Goal: Information Seeking & Learning: Learn about a topic

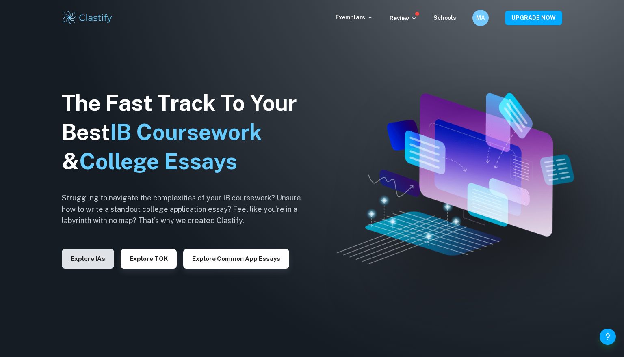
click at [91, 260] on button "Explore IAs" at bounding box center [88, 258] width 52 height 19
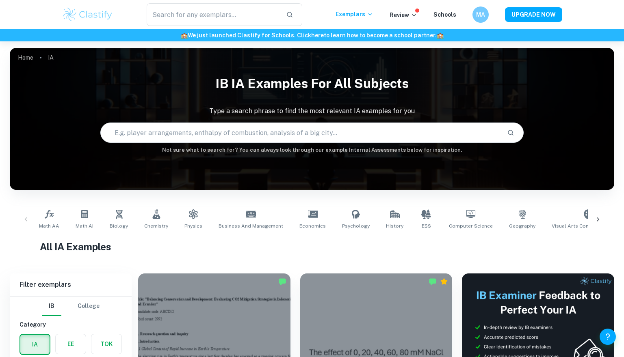
scroll to position [125, 0]
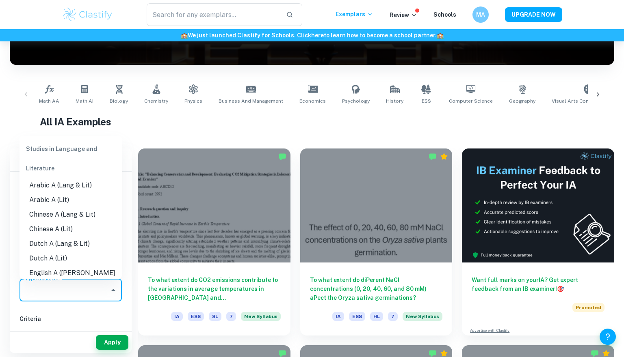
click at [74, 294] on input "Type a subject" at bounding box center [64, 290] width 83 height 15
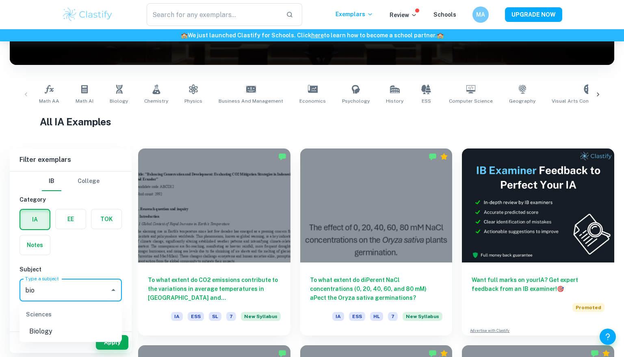
click at [78, 325] on li "Biology" at bounding box center [70, 332] width 102 height 15
type input "Biology"
click at [78, 332] on div "Apply" at bounding box center [71, 342] width 122 height 21
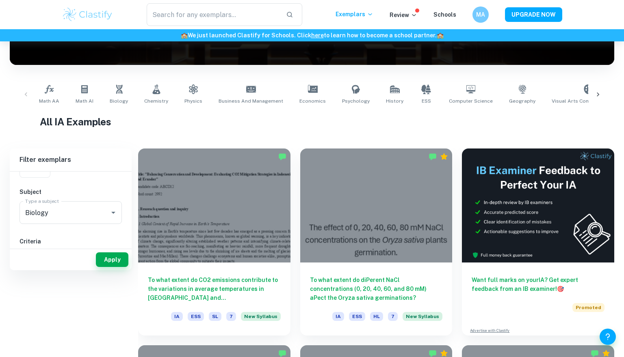
scroll to position [0, 0]
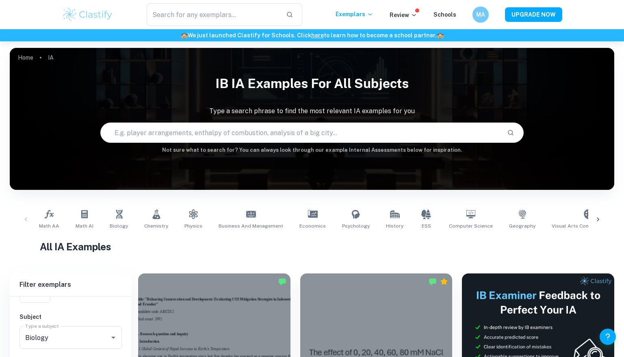
click at [210, 132] on input "text" at bounding box center [301, 132] width 400 height 23
type input "duckweed"
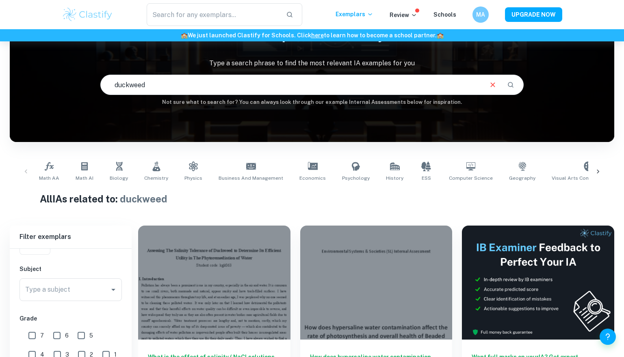
scroll to position [206, 0]
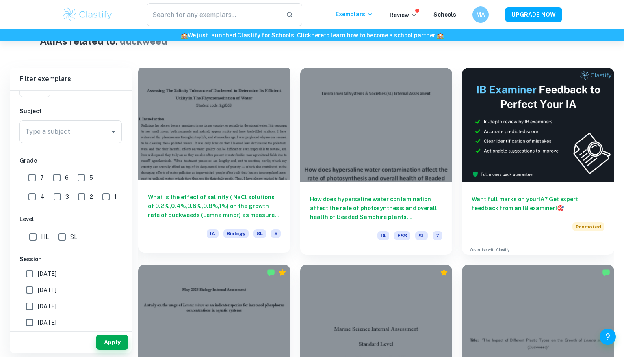
click at [254, 212] on h6 "What is the effect of salinity ( NaCl solutions of 0.2%,0.4%,0.6%,0.8%,1%) on t…" at bounding box center [214, 206] width 133 height 27
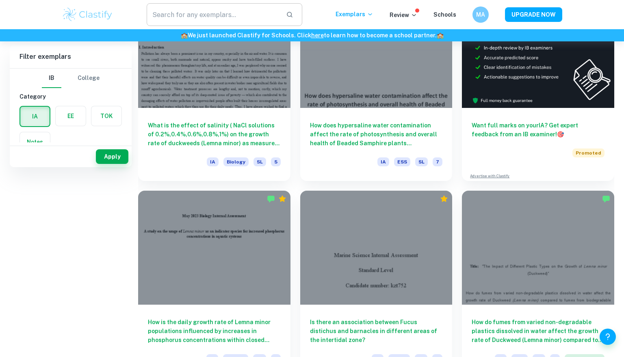
scroll to position [38, 0]
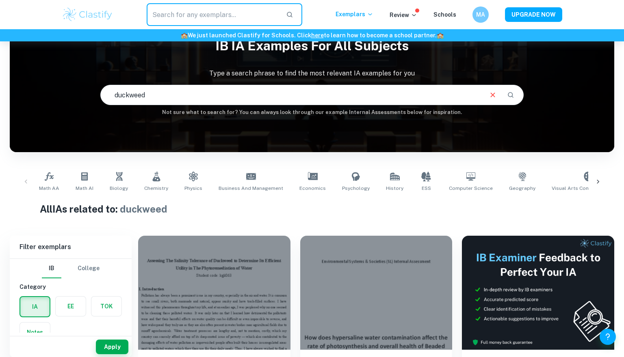
click at [214, 13] on input "text" at bounding box center [213, 14] width 133 height 23
type input "l"
click at [164, 101] on input "duckweed" at bounding box center [291, 95] width 381 height 23
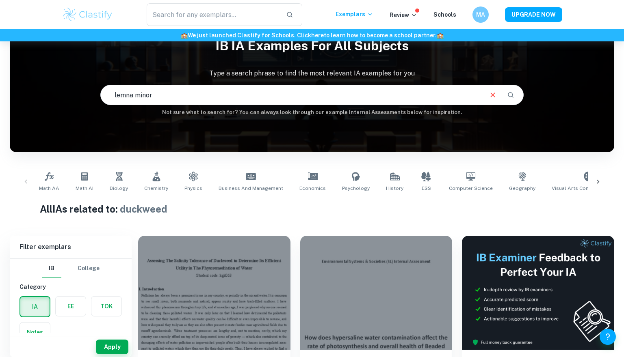
type input "lemna minor"
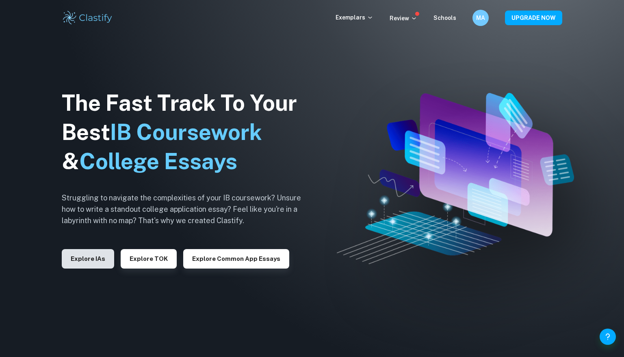
click at [93, 261] on button "Explore IAs" at bounding box center [88, 258] width 52 height 19
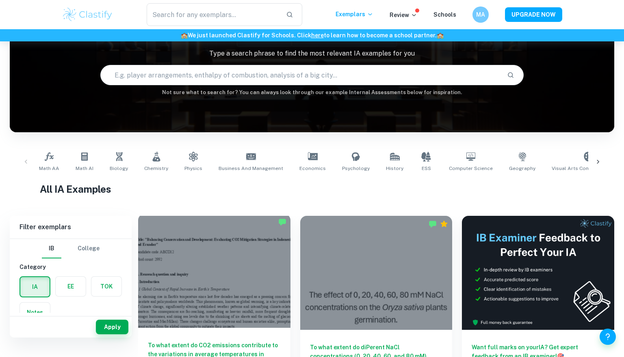
scroll to position [41, 0]
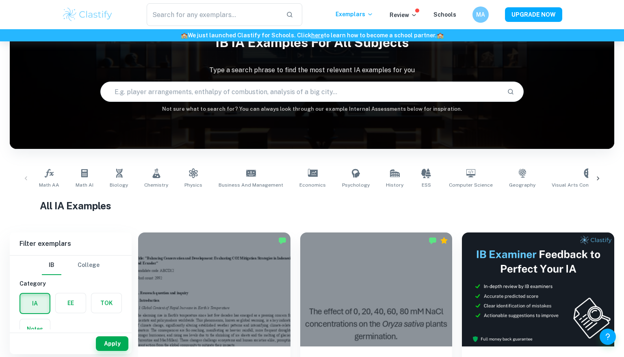
click at [185, 112] on h6 "Not sure what to search for? You can always look through our example Internal A…" at bounding box center [312, 109] width 604 height 8
click at [181, 94] on input "text" at bounding box center [301, 91] width 400 height 23
type input "duckweed"
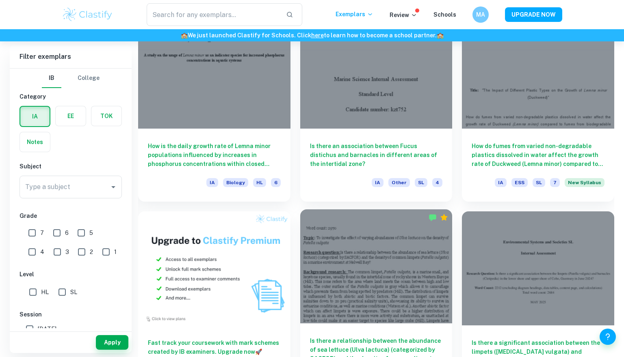
scroll to position [454, 0]
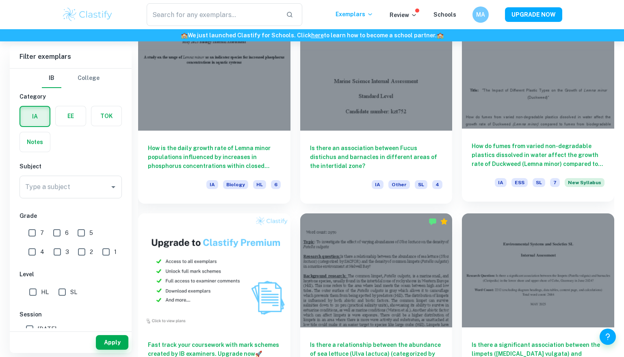
click at [504, 143] on h6 "How do fumes from varied non-degradable plastics dissolved in water affect the …" at bounding box center [538, 155] width 133 height 27
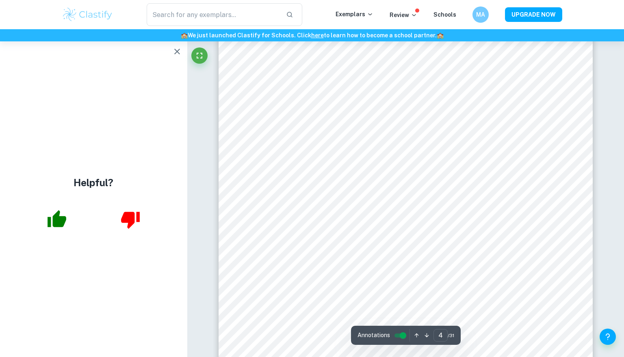
scroll to position [1667, 0]
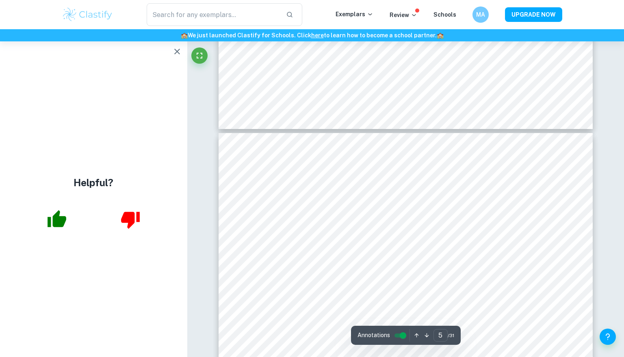
type input "4"
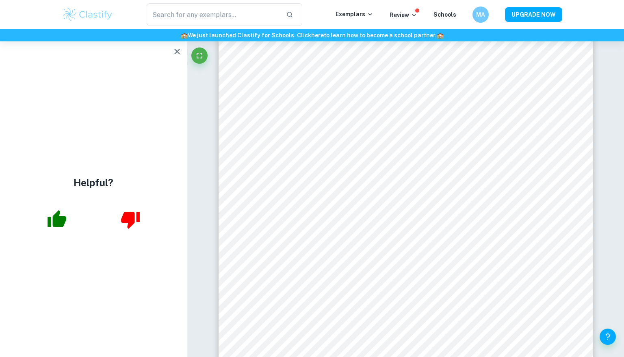
scroll to position [1649, 0]
